Goal: Task Accomplishment & Management: Manage account settings

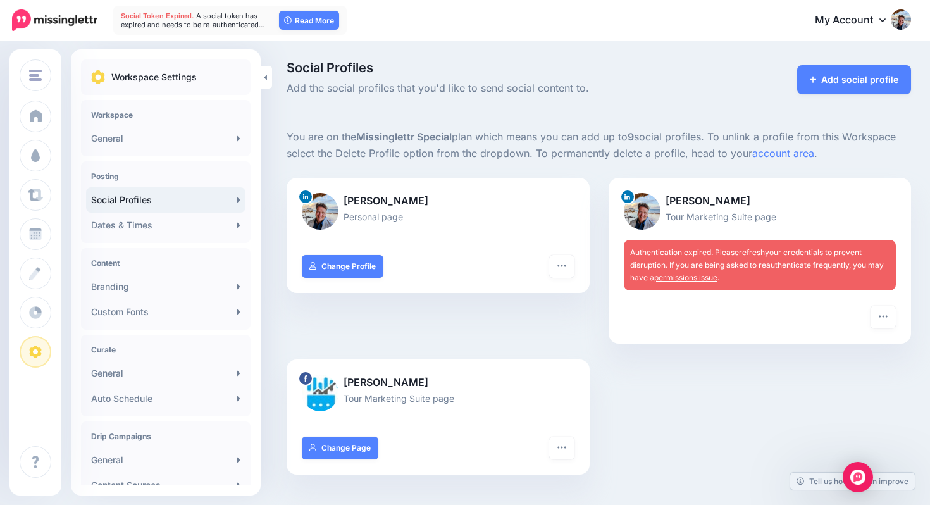
click at [703, 276] on link "permissions issue" at bounding box center [685, 277] width 63 height 9
click at [888, 317] on button "button" at bounding box center [882, 316] width 25 height 23
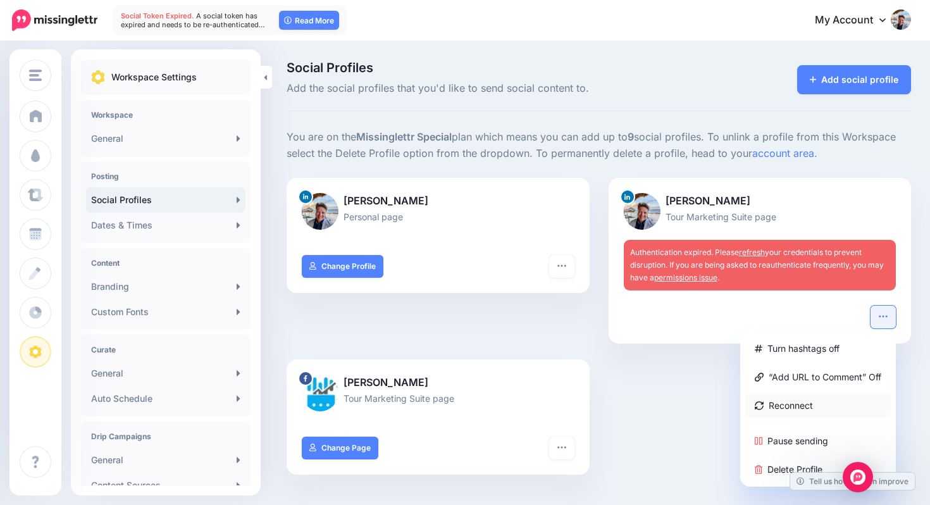
click at [808, 398] on link "Reconnect" at bounding box center [817, 405] width 145 height 25
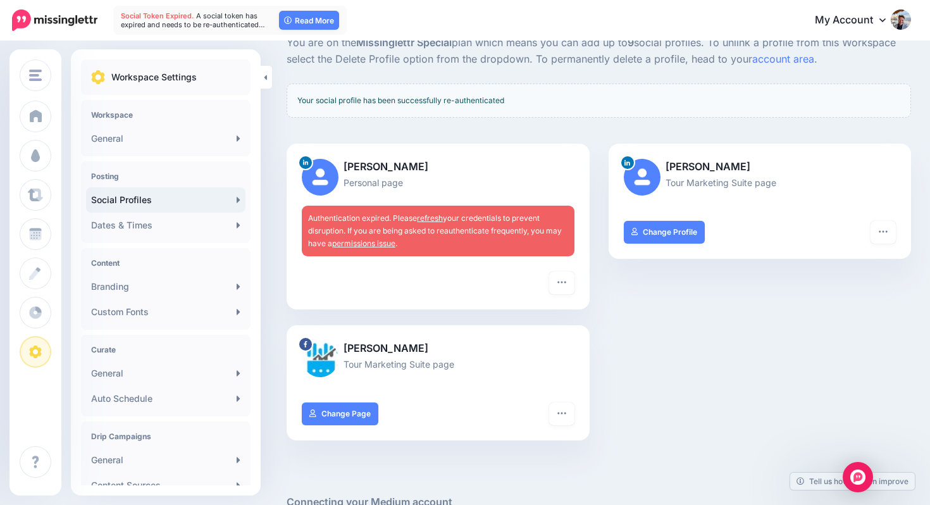
scroll to position [95, 0]
click at [559, 279] on icon "button" at bounding box center [561, 281] width 10 height 10
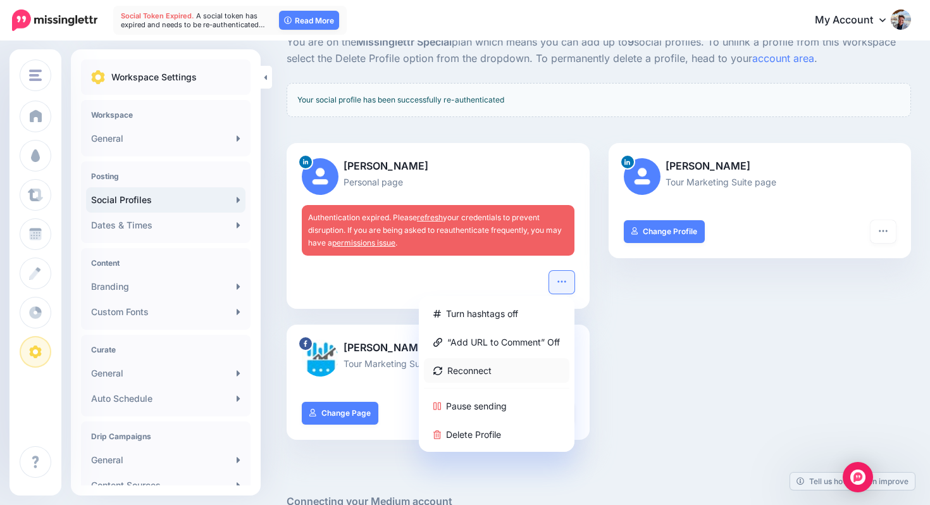
click at [496, 367] on link "Reconnect" at bounding box center [496, 370] width 145 height 25
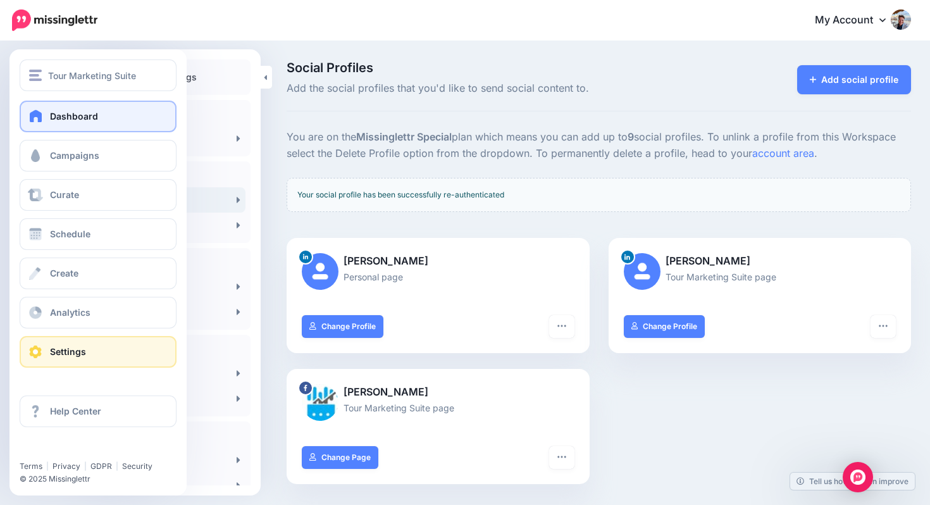
click at [29, 120] on span at bounding box center [36, 115] width 16 height 13
